Goal: Transaction & Acquisition: Purchase product/service

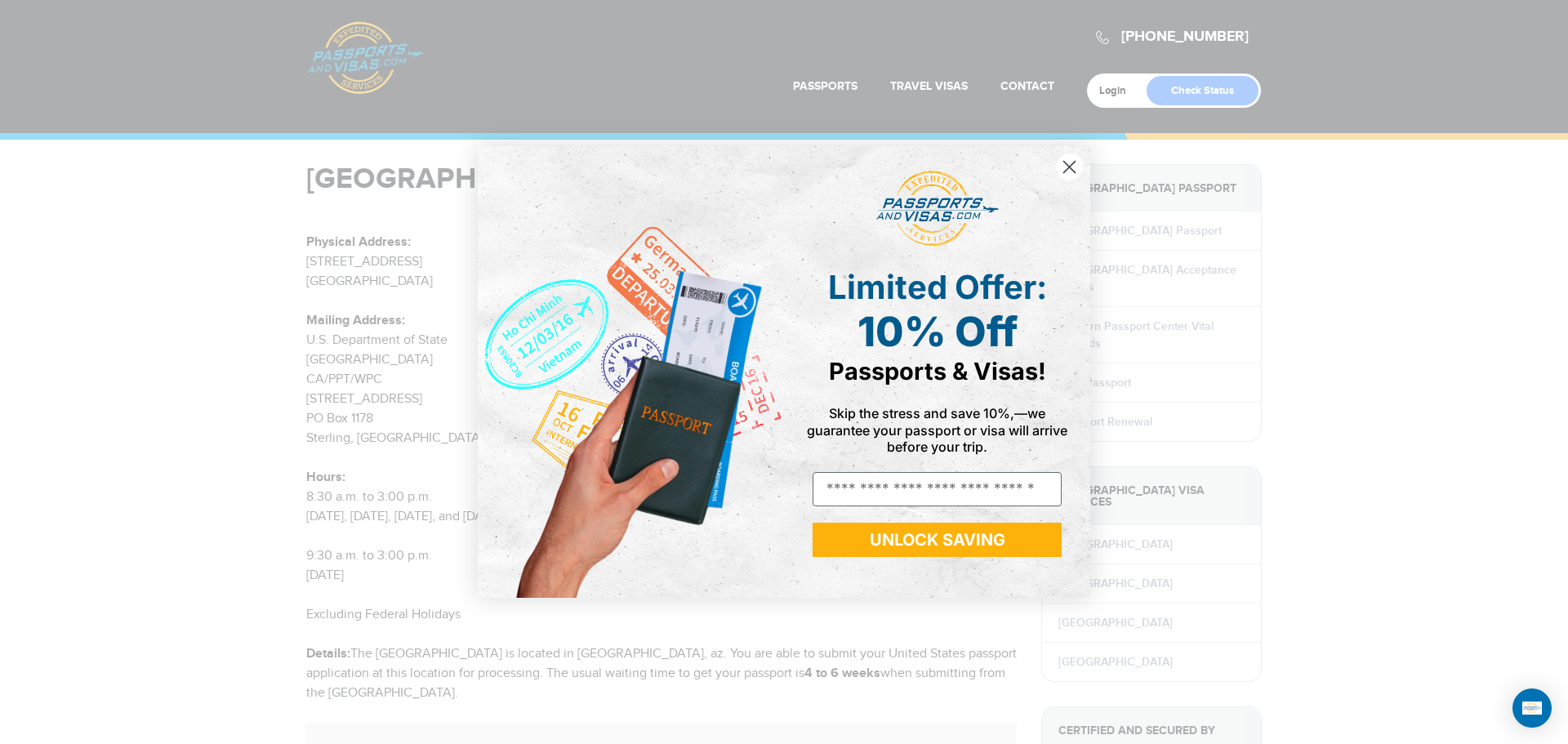
click at [1070, 164] on circle "Close dialog" at bounding box center [1070, 167] width 27 height 27
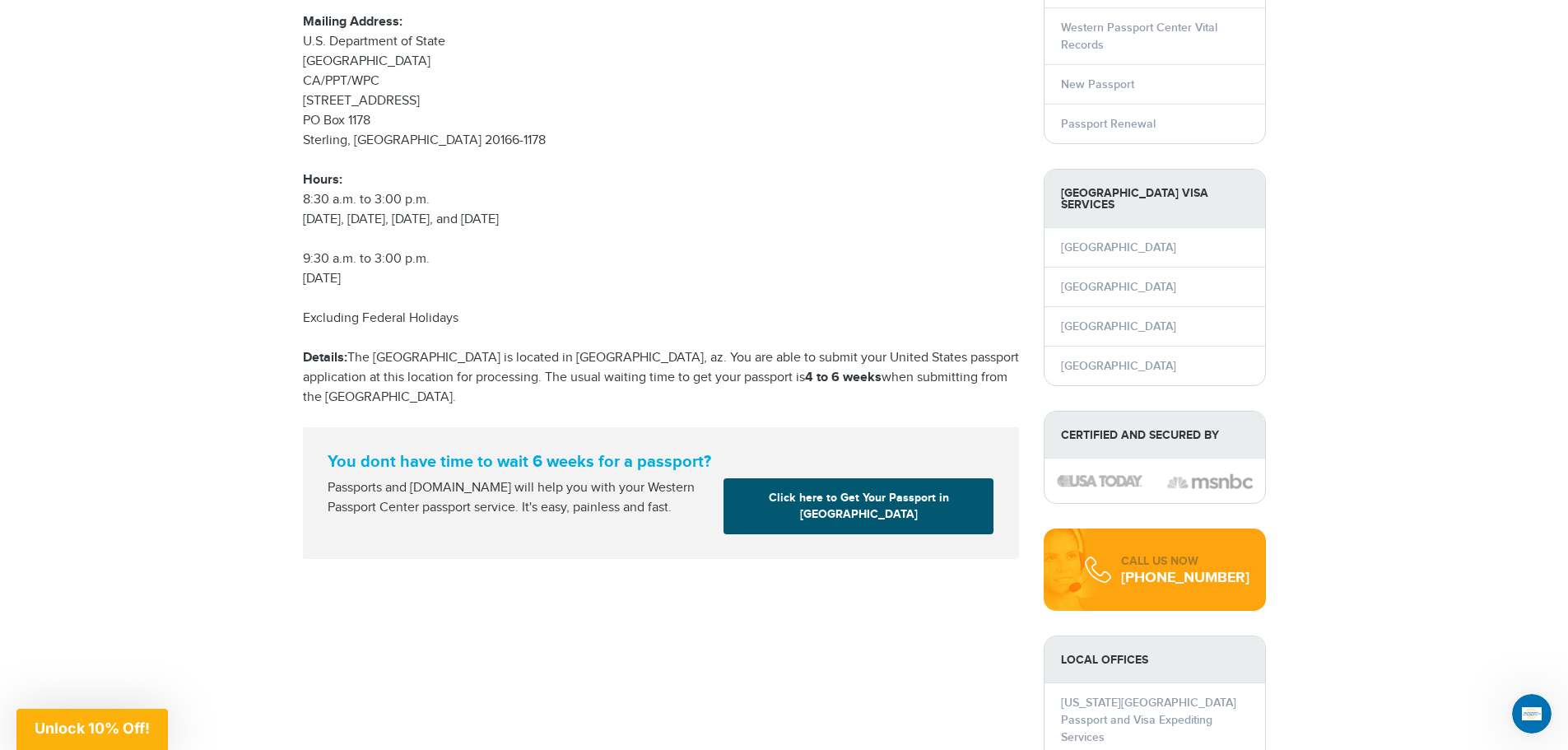
scroll to position [329, 0]
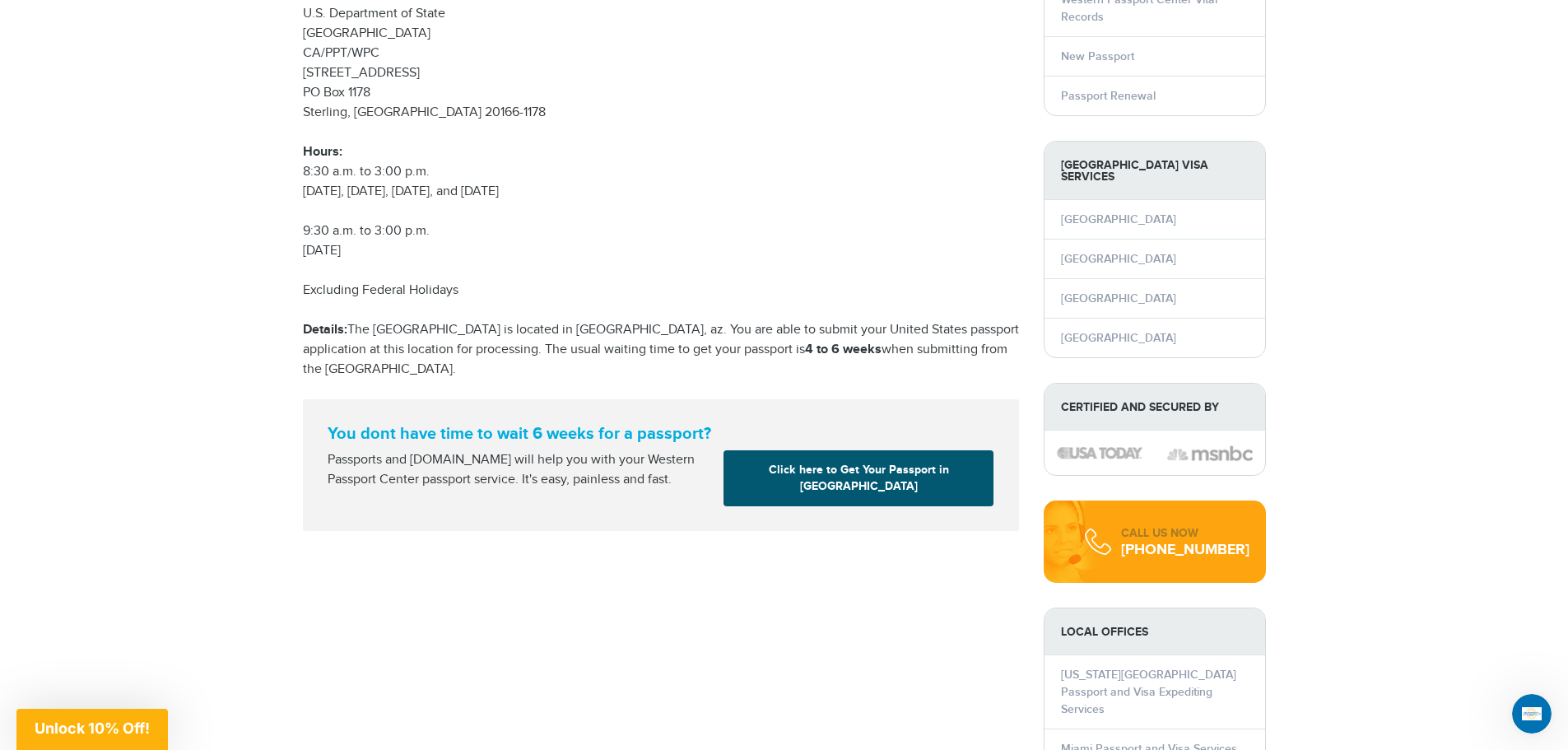
click at [841, 465] on link "Click here to Get Your Passport in Tucson" at bounding box center [859, 478] width 270 height 56
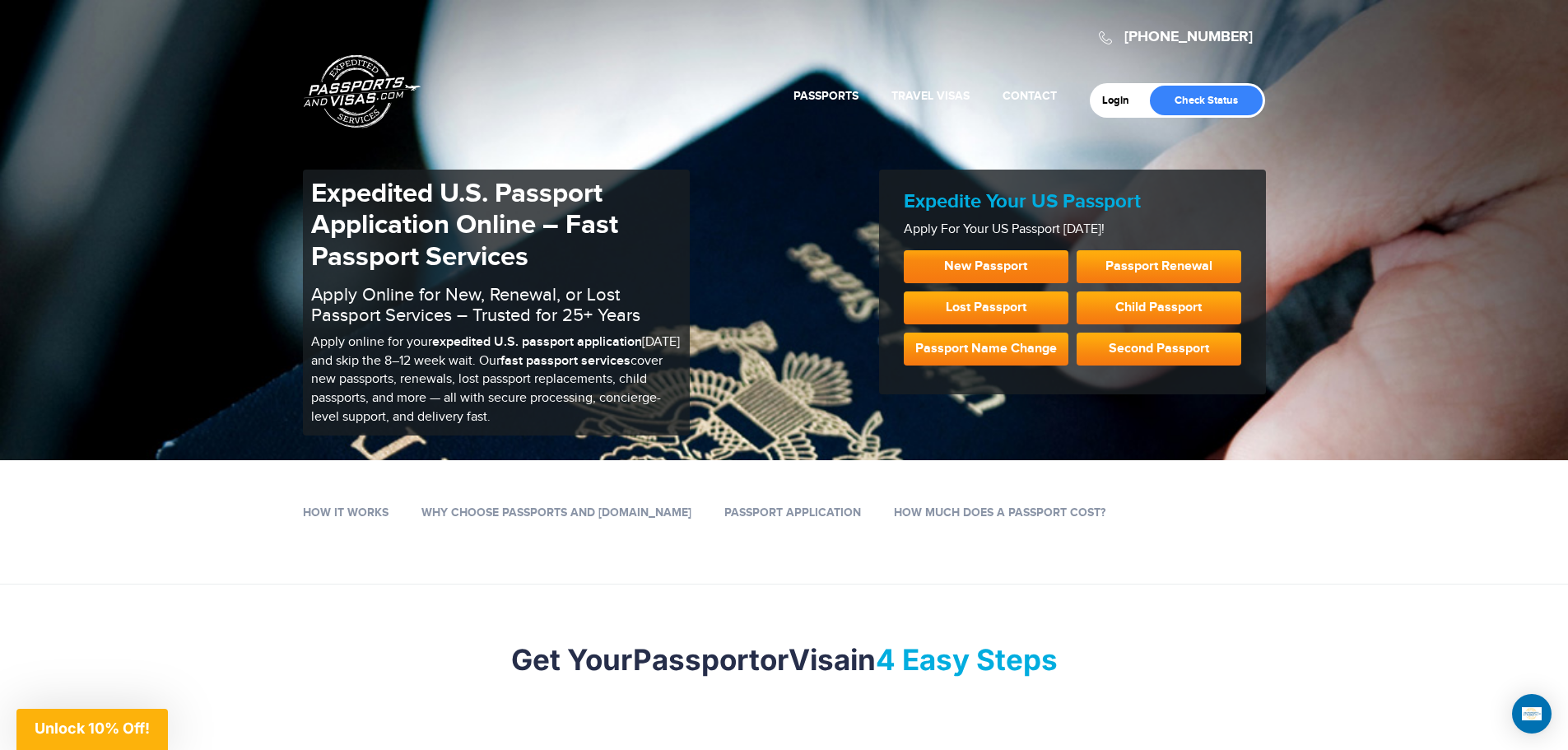
click at [1018, 260] on link "New Passport" at bounding box center [986, 267] width 165 height 33
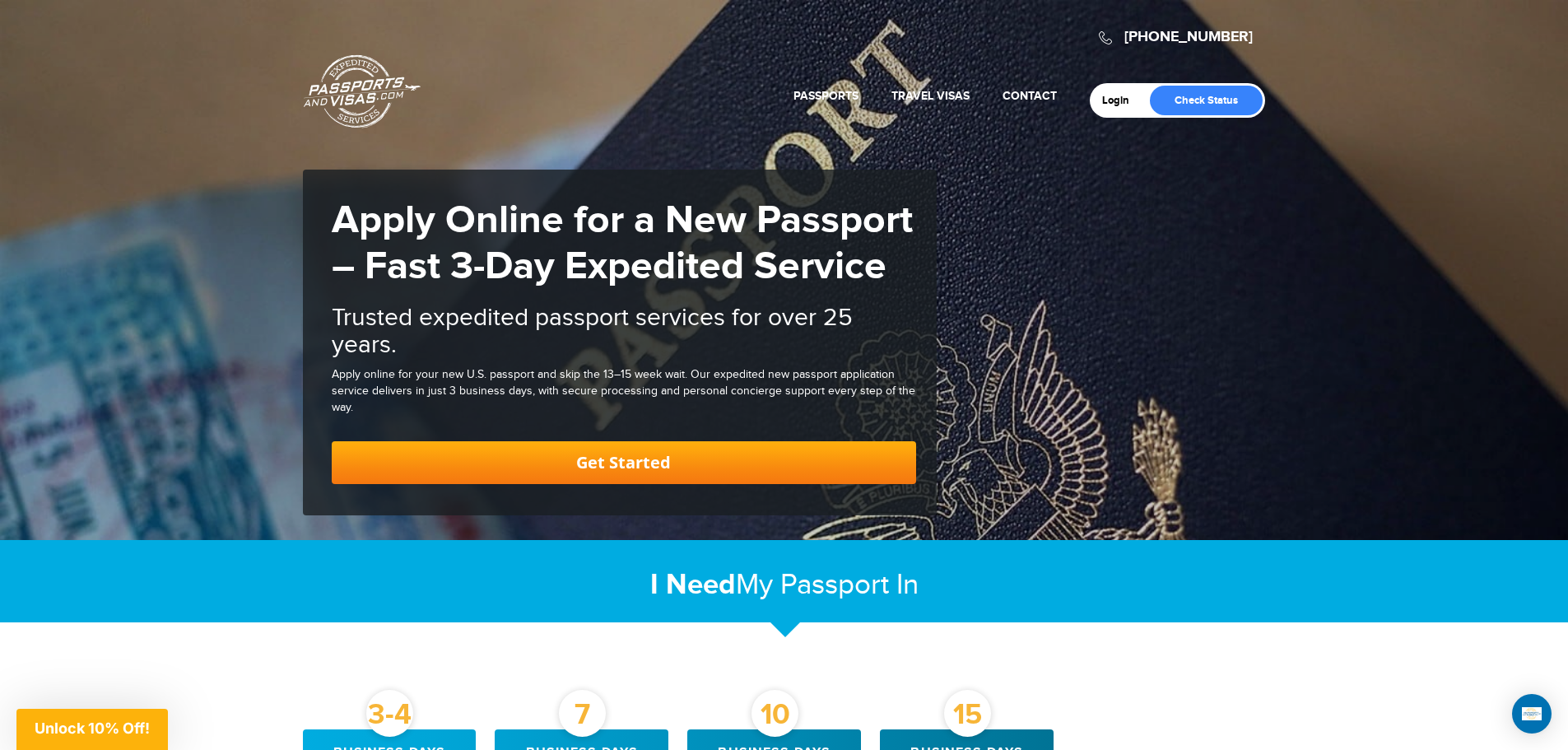
click at [666, 466] on link "Get Started" at bounding box center [624, 462] width 585 height 43
